Goal: Task Accomplishment & Management: Use online tool/utility

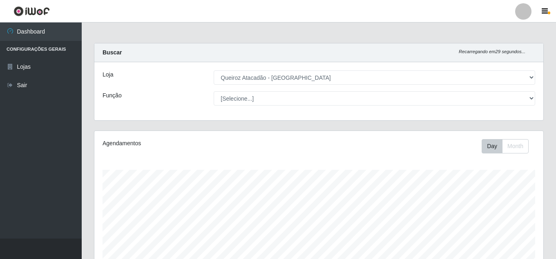
select select "225"
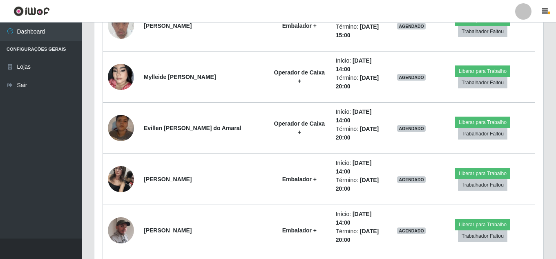
scroll to position [234, 0]
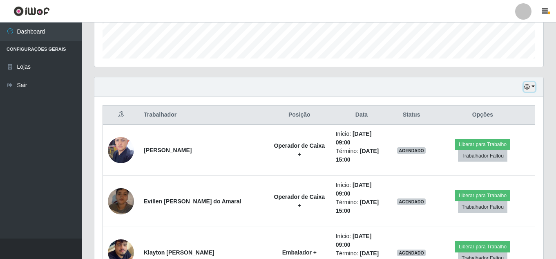
click at [531, 83] on button "button" at bounding box center [529, 86] width 11 height 9
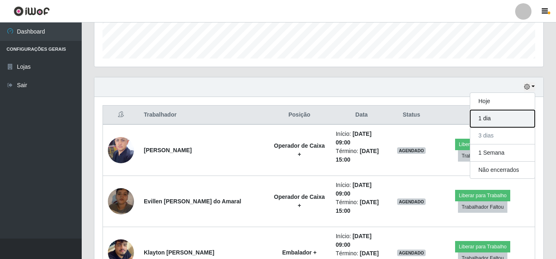
click at [485, 118] on button "1 dia" at bounding box center [502, 118] width 65 height 17
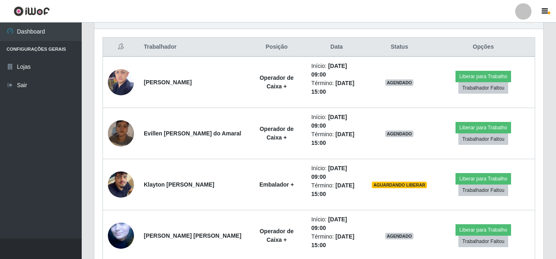
scroll to position [448, 0]
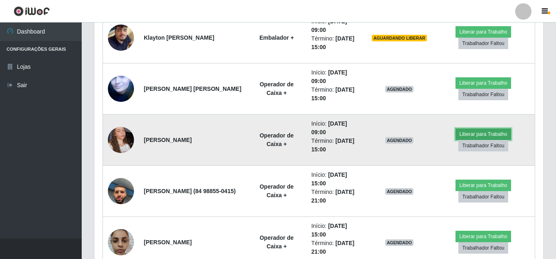
click at [495, 132] on button "Liberar para Trabalho" at bounding box center [483, 133] width 55 height 11
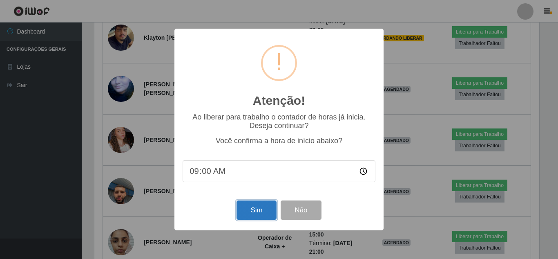
click at [263, 210] on button "Sim" at bounding box center [257, 209] width 40 height 19
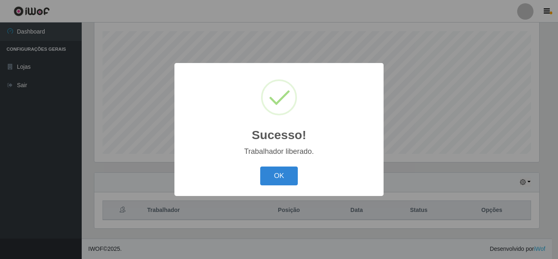
drag, startPoint x: 282, startPoint y: 173, endPoint x: 295, endPoint y: 172, distance: 13.2
click at [282, 174] on button "OK" at bounding box center [279, 175] width 38 height 19
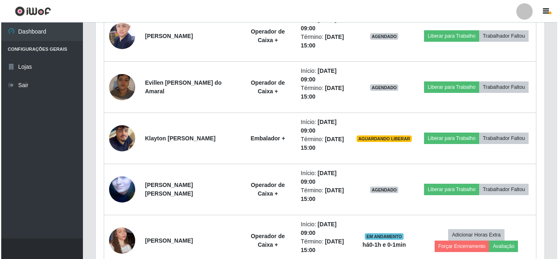
scroll to position [369, 0]
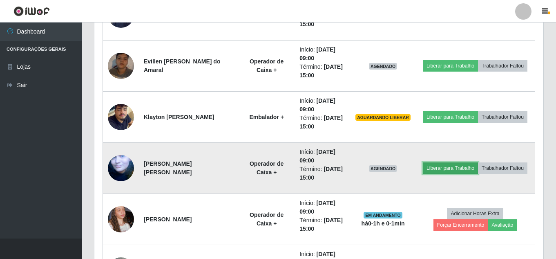
click at [478, 163] on button "Liberar para Trabalho" at bounding box center [450, 167] width 55 height 11
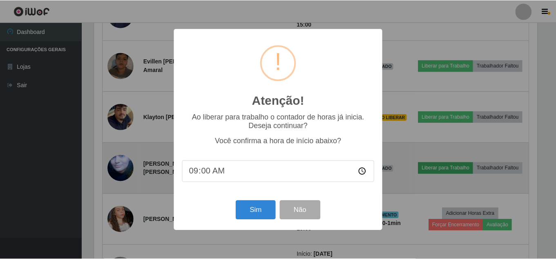
scroll to position [170, 445]
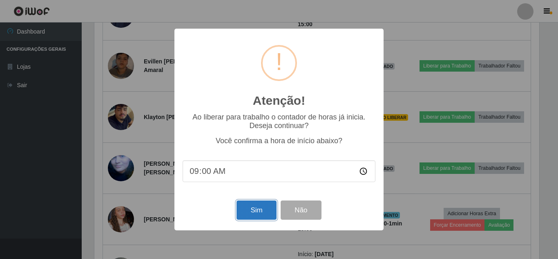
click at [258, 209] on button "Sim" at bounding box center [257, 209] width 40 height 19
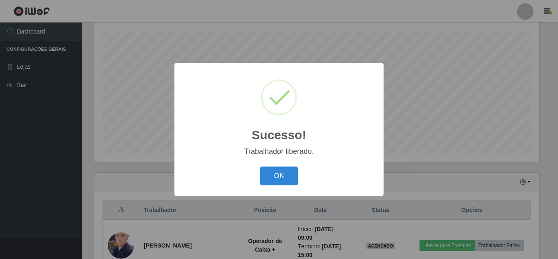
click at [260, 166] on button "OK" at bounding box center [279, 175] width 38 height 19
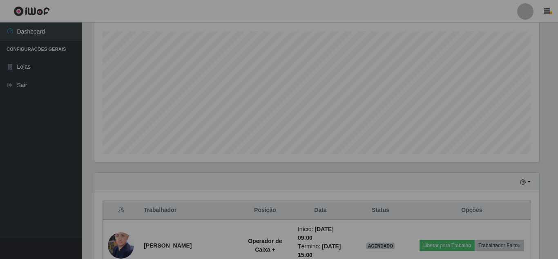
scroll to position [170, 449]
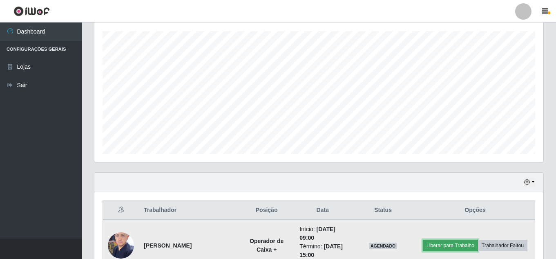
click at [478, 239] on button "Liberar para Trabalho" at bounding box center [450, 244] width 55 height 11
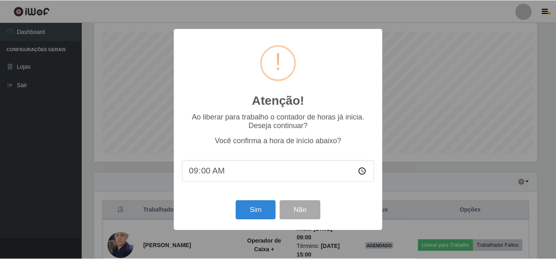
scroll to position [170, 445]
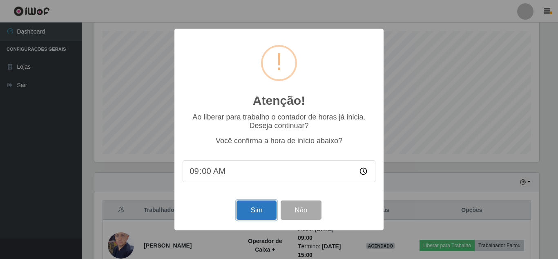
click at [264, 204] on button "Sim" at bounding box center [257, 209] width 40 height 19
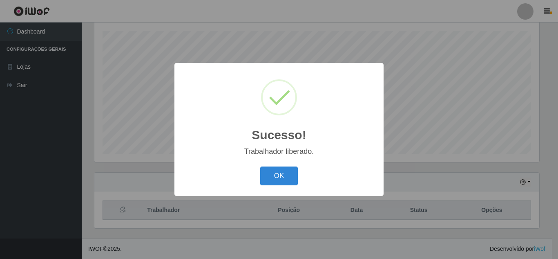
click at [260, 166] on button "OK" at bounding box center [279, 175] width 38 height 19
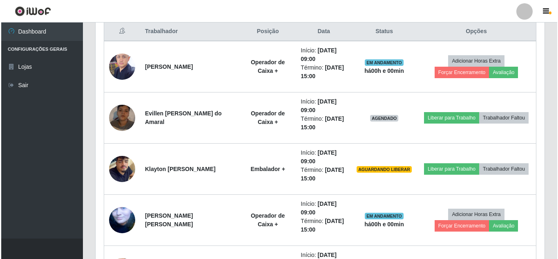
scroll to position [323, 0]
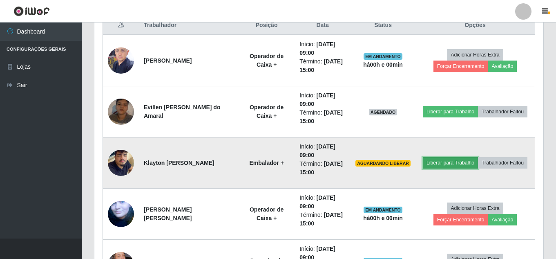
click at [478, 158] on button "Liberar para Trabalho" at bounding box center [450, 162] width 55 height 11
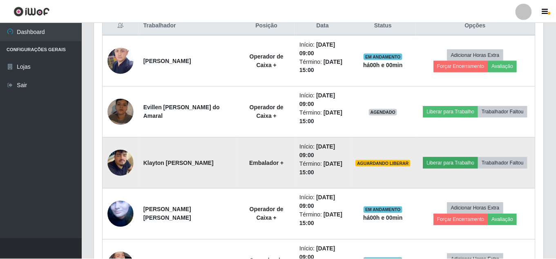
scroll to position [170, 445]
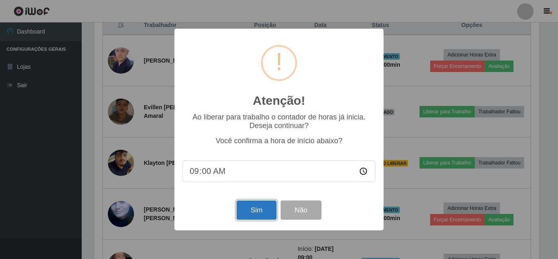
click at [252, 213] on button "Sim" at bounding box center [257, 209] width 40 height 19
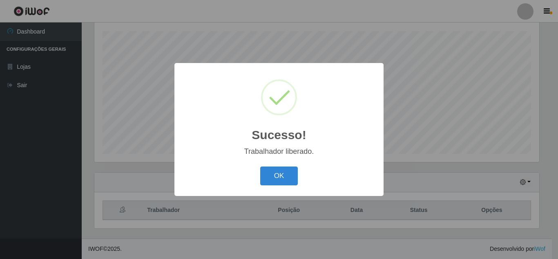
click at [260, 166] on button "OK" at bounding box center [279, 175] width 38 height 19
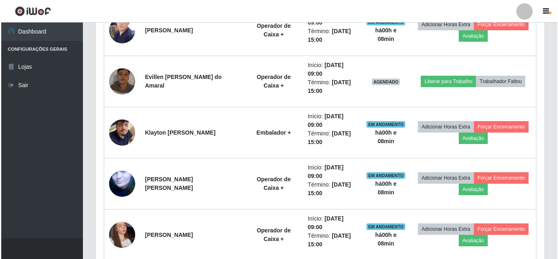
scroll to position [348, 0]
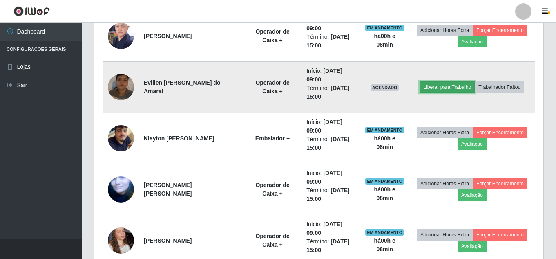
click at [466, 81] on button "Liberar para Trabalho" at bounding box center [447, 86] width 55 height 11
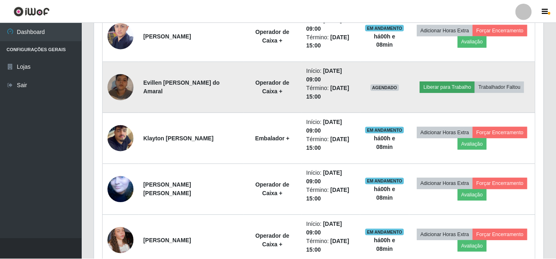
scroll to position [170, 445]
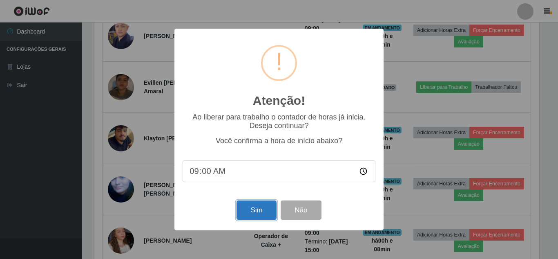
click at [267, 209] on button "Sim" at bounding box center [257, 209] width 40 height 19
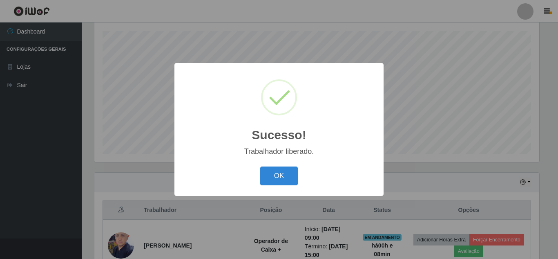
click at [260, 166] on button "OK" at bounding box center [279, 175] width 38 height 19
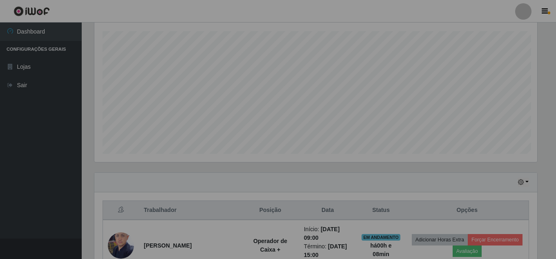
scroll to position [170, 449]
